Goal: Find specific page/section: Find specific page/section

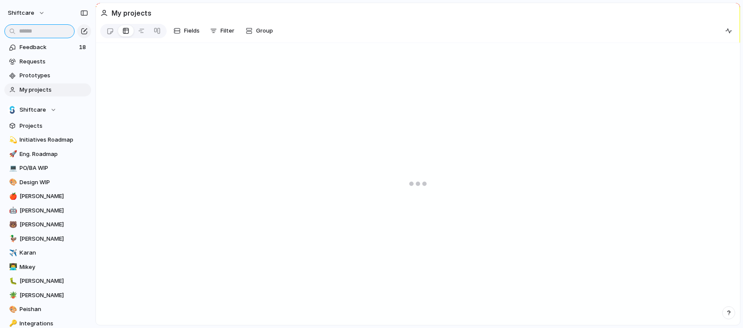
click at [32, 33] on input "text" at bounding box center [39, 31] width 70 height 14
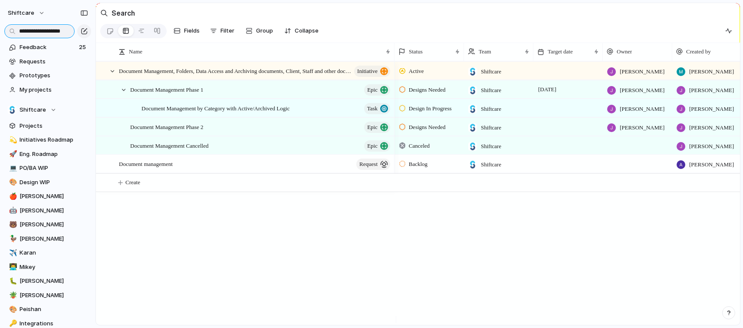
scroll to position [0, 23]
type input "**********"
click at [178, 150] on span "Document Management Cancelled" at bounding box center [169, 145] width 79 height 10
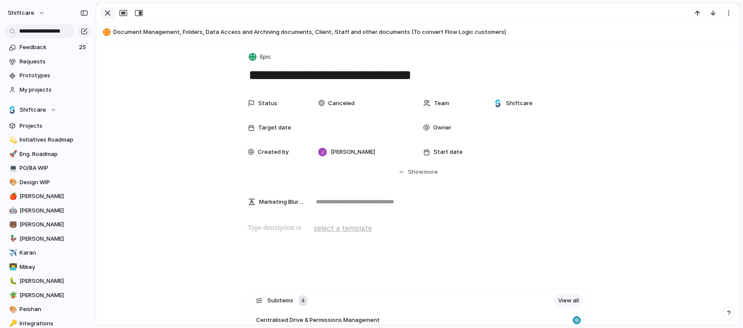
click at [109, 13] on div "button" at bounding box center [107, 13] width 10 height 10
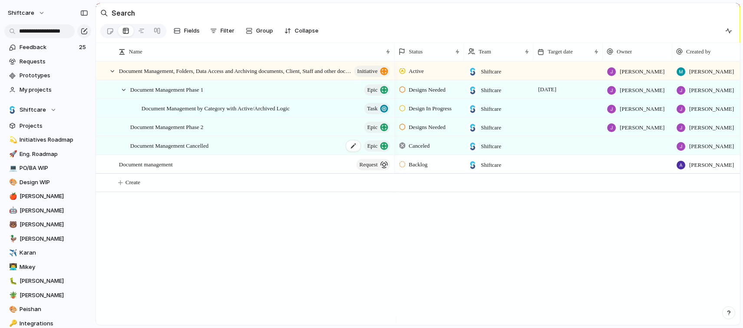
click at [170, 150] on span "Document Management Cancelled" at bounding box center [169, 145] width 79 height 10
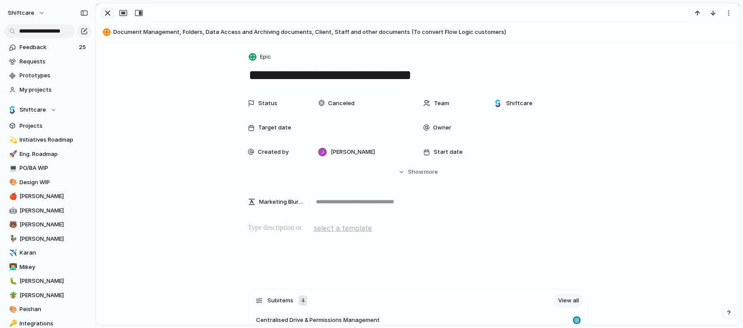
click at [113, 14] on button "button" at bounding box center [108, 12] width 14 height 11
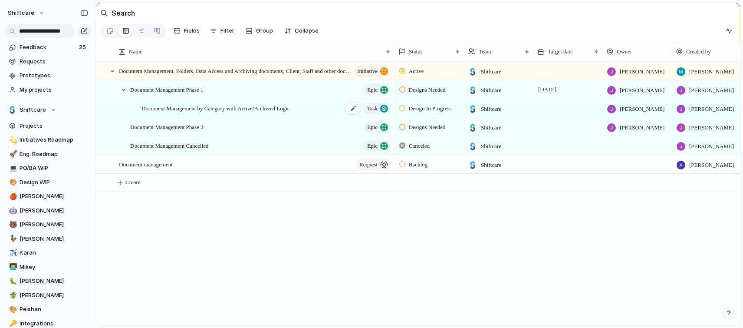
click at [202, 113] on span "Document Management by Category with Active/Archived Logic" at bounding box center [215, 108] width 148 height 10
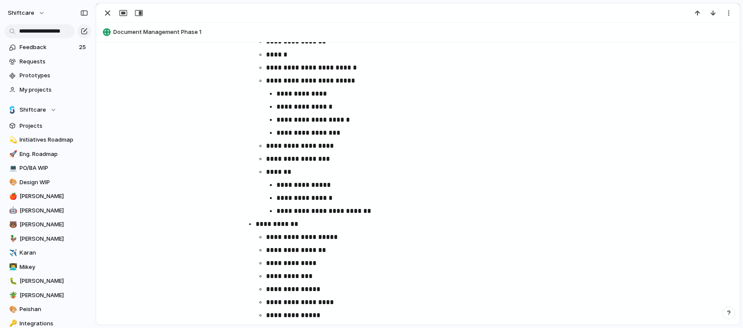
scroll to position [2534, 0]
click at [111, 16] on div "button" at bounding box center [107, 13] width 10 height 10
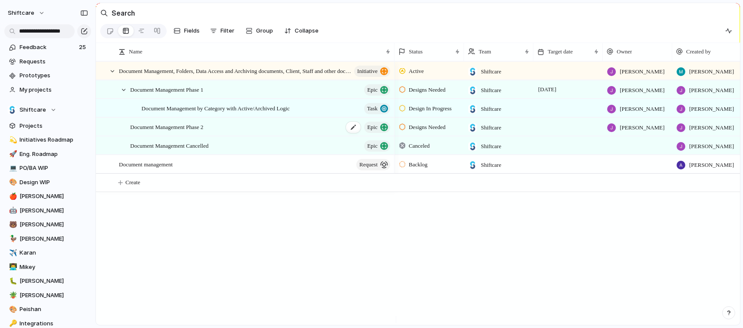
click at [192, 131] on span "Document Management Phase 2" at bounding box center [166, 127] width 73 height 10
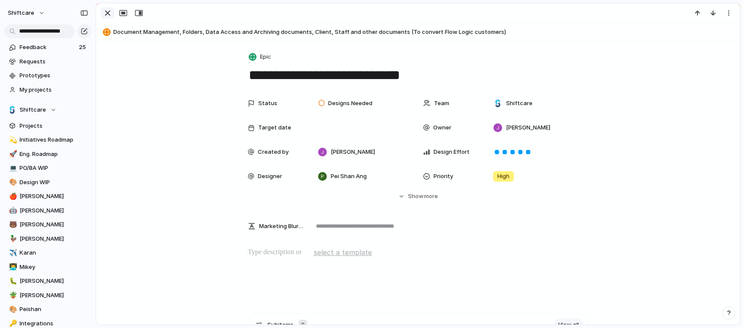
click at [113, 12] on button "button" at bounding box center [108, 12] width 14 height 11
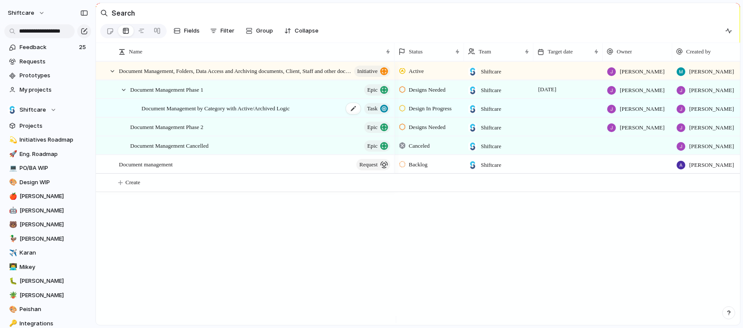
click at [209, 113] on span "Document Management by Category with Active/Archived Logic" at bounding box center [215, 108] width 148 height 10
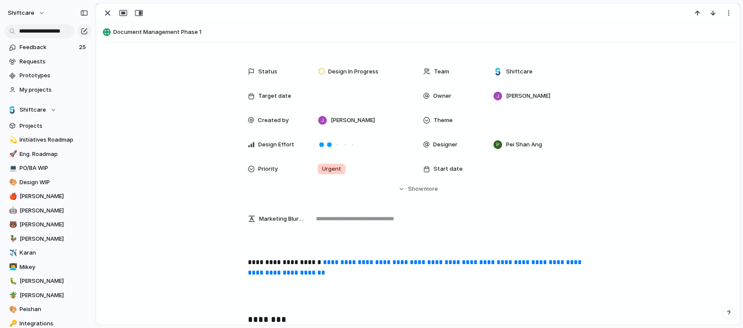
scroll to position [71, 0]
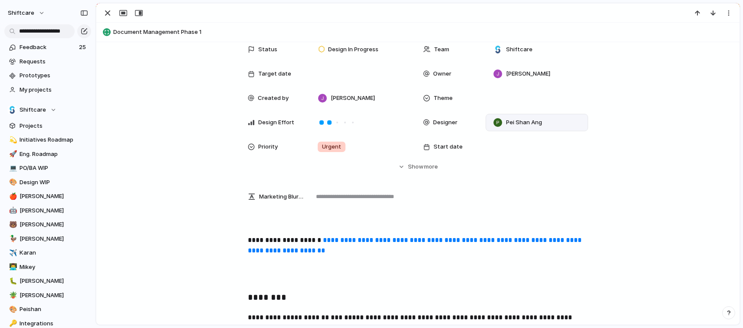
click at [510, 120] on span "Pei Shan Ang" at bounding box center [524, 122] width 36 height 9
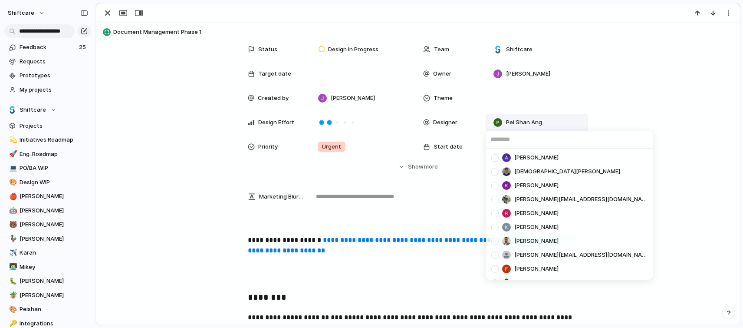
click at [621, 94] on div "[PERSON_NAME] [PERSON_NAME] [PERSON_NAME] Tomar [EMAIL_ADDRESS][DOMAIN_NAME] [P…" at bounding box center [371, 164] width 743 height 328
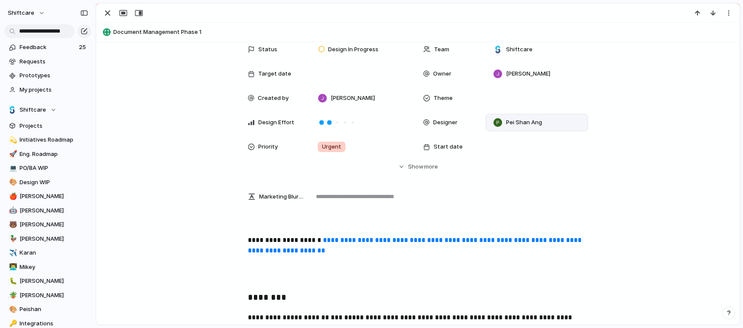
scroll to position [0, 0]
